Goal: Transaction & Acquisition: Register for event/course

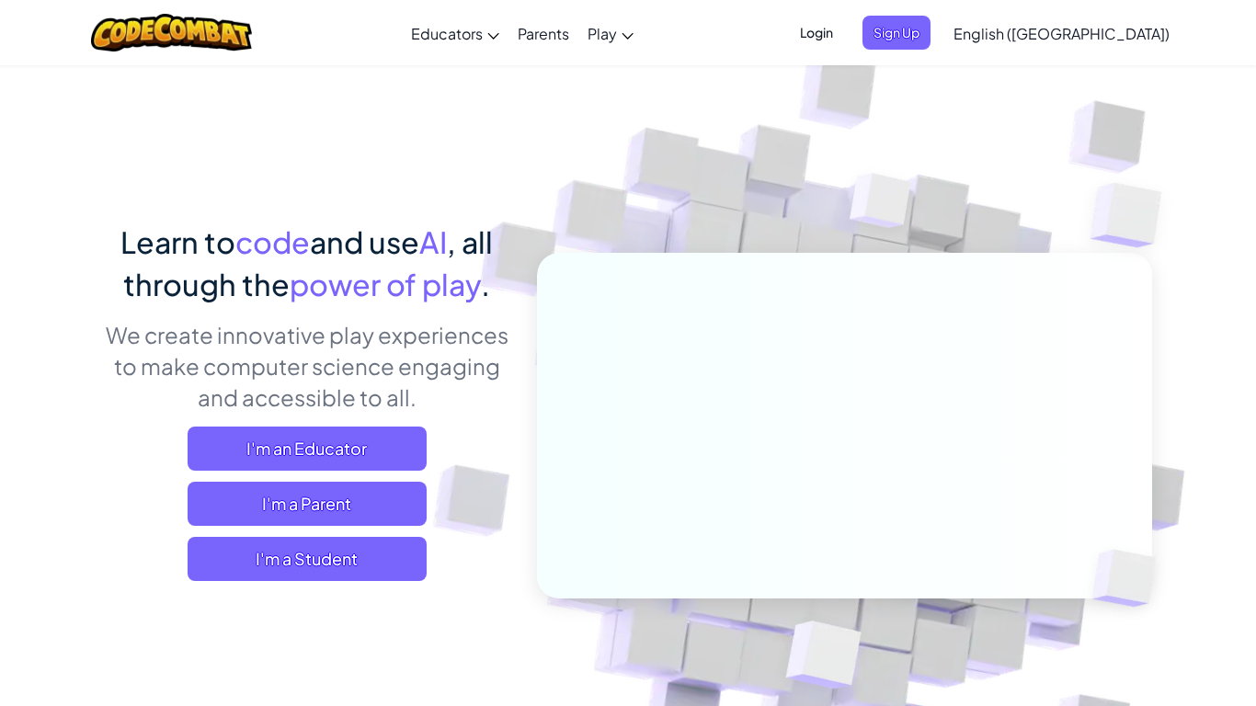
click at [225, 195] on div "Learn to code and use AI , all through the power of play . We create innovative…" at bounding box center [628, 399] width 1048 height 671
click at [263, 571] on span "I'm a Student" at bounding box center [307, 559] width 239 height 44
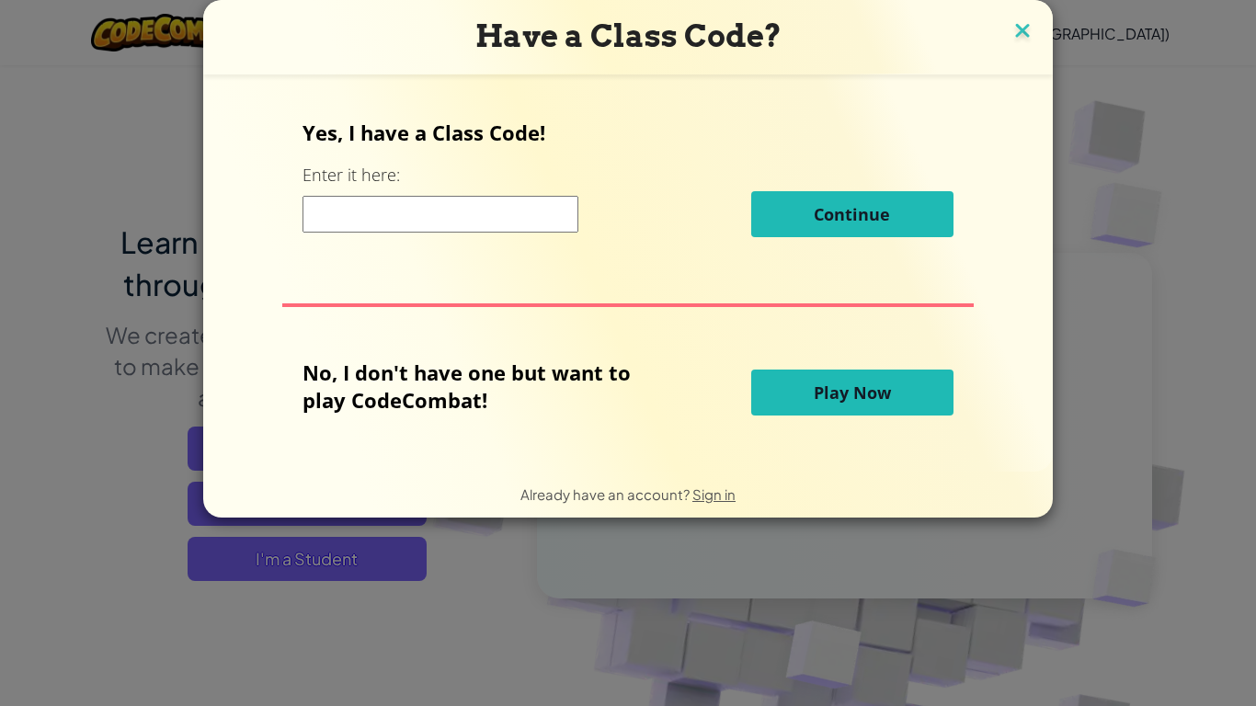
click at [1024, 28] on img at bounding box center [1022, 32] width 24 height 28
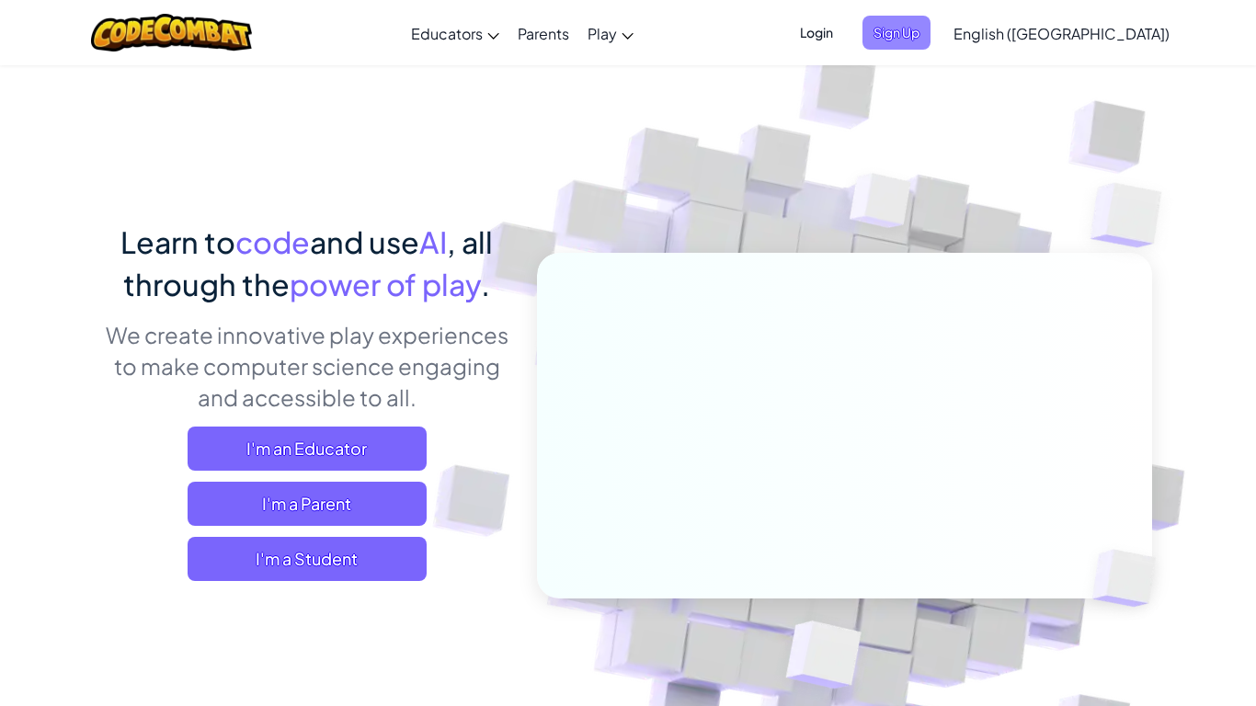
click at [930, 40] on span "Sign Up" at bounding box center [896, 33] width 68 height 34
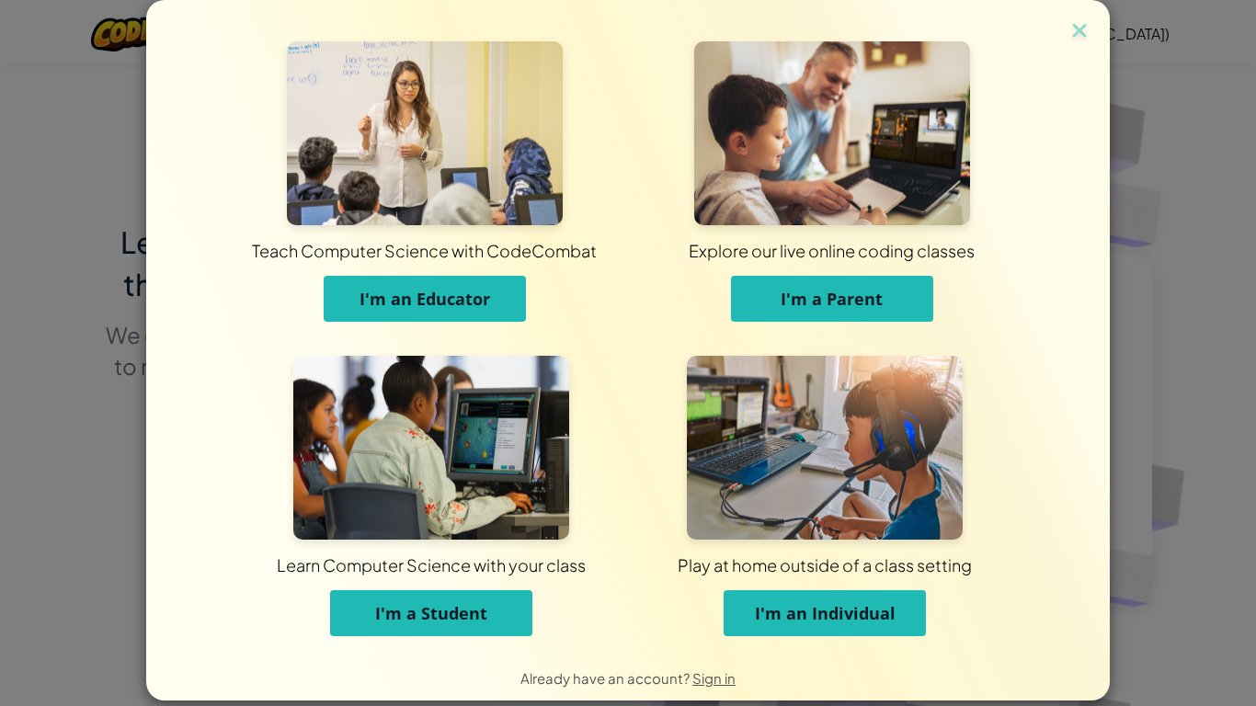
click at [420, 618] on span "I'm a Student" at bounding box center [431, 613] width 112 height 22
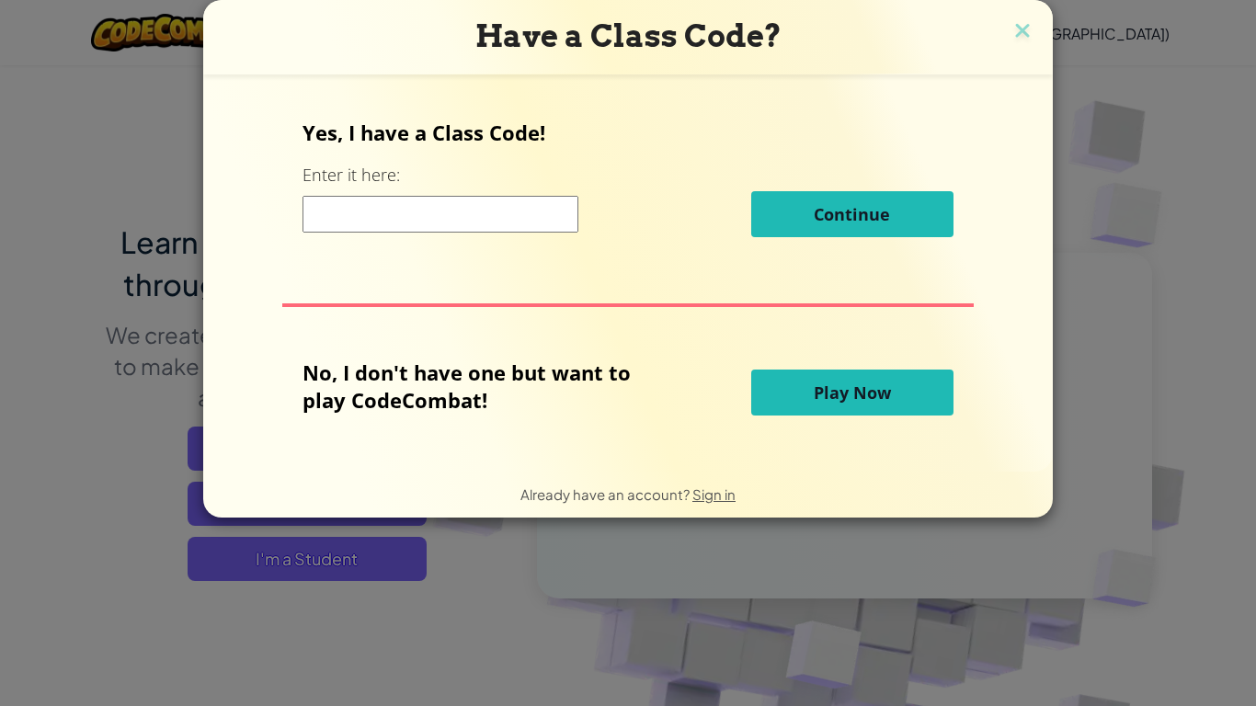
click at [385, 207] on input at bounding box center [440, 214] width 276 height 37
click at [1069, 11] on div "Have a Class Code? Yes, I have a Class Code! Enter it here: Continue No, I don'…" at bounding box center [628, 353] width 1256 height 706
click at [1015, 29] on img at bounding box center [1022, 32] width 24 height 28
